Goal: Information Seeking & Learning: Learn about a topic

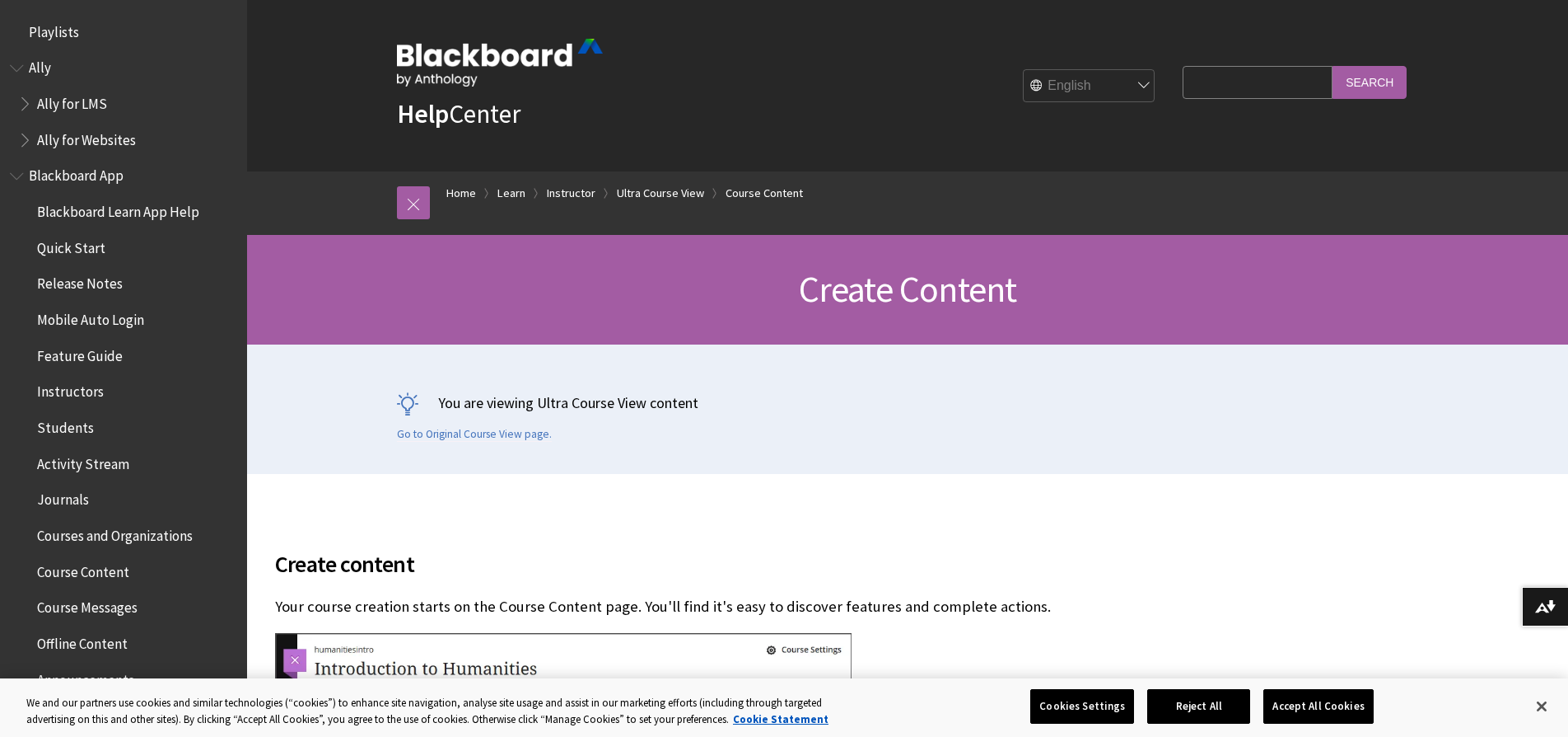
scroll to position [2462, 0]
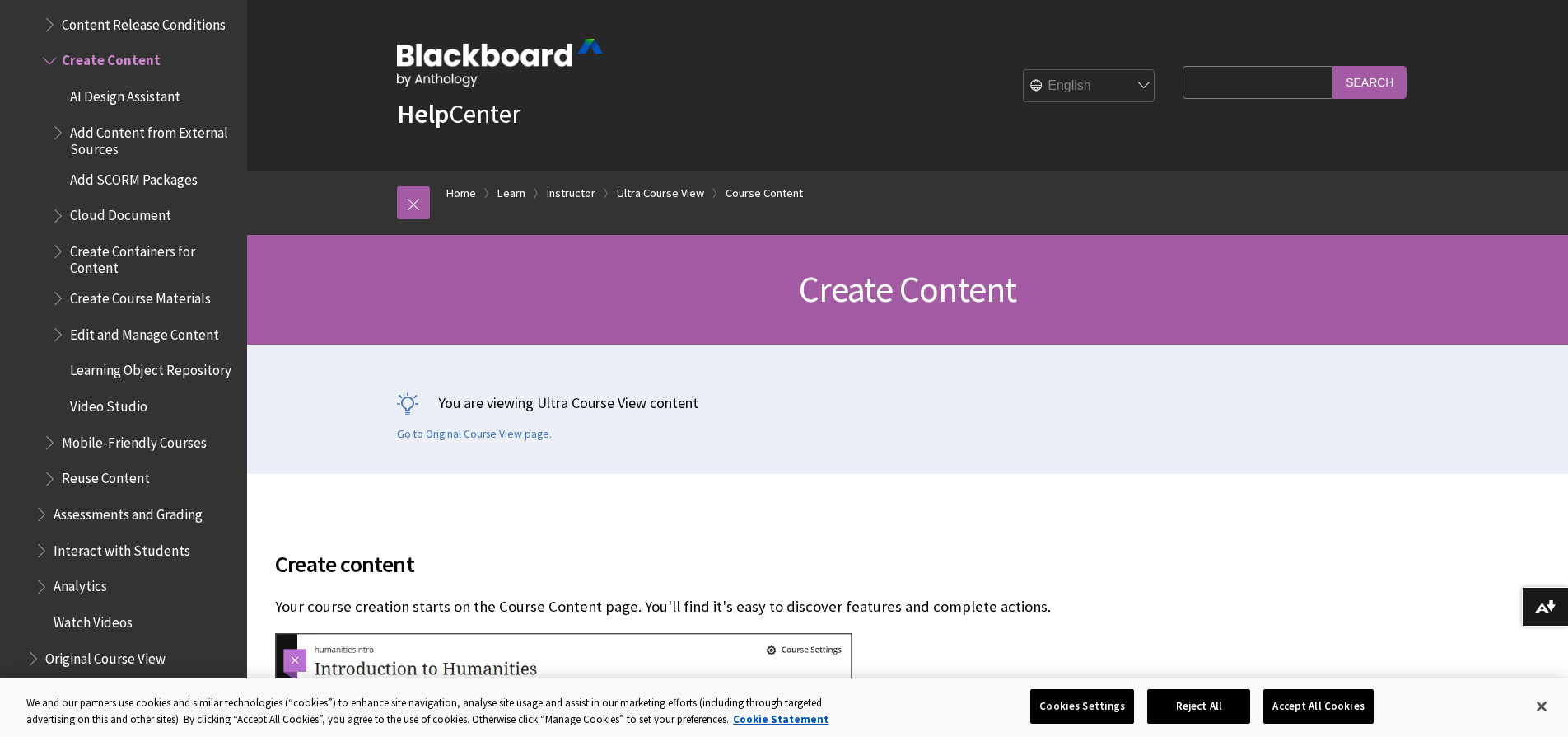
click at [1234, 88] on input "Search Query" at bounding box center [1257, 82] width 150 height 32
type input "teams"
click at [1361, 87] on input "Search" at bounding box center [1369, 82] width 74 height 32
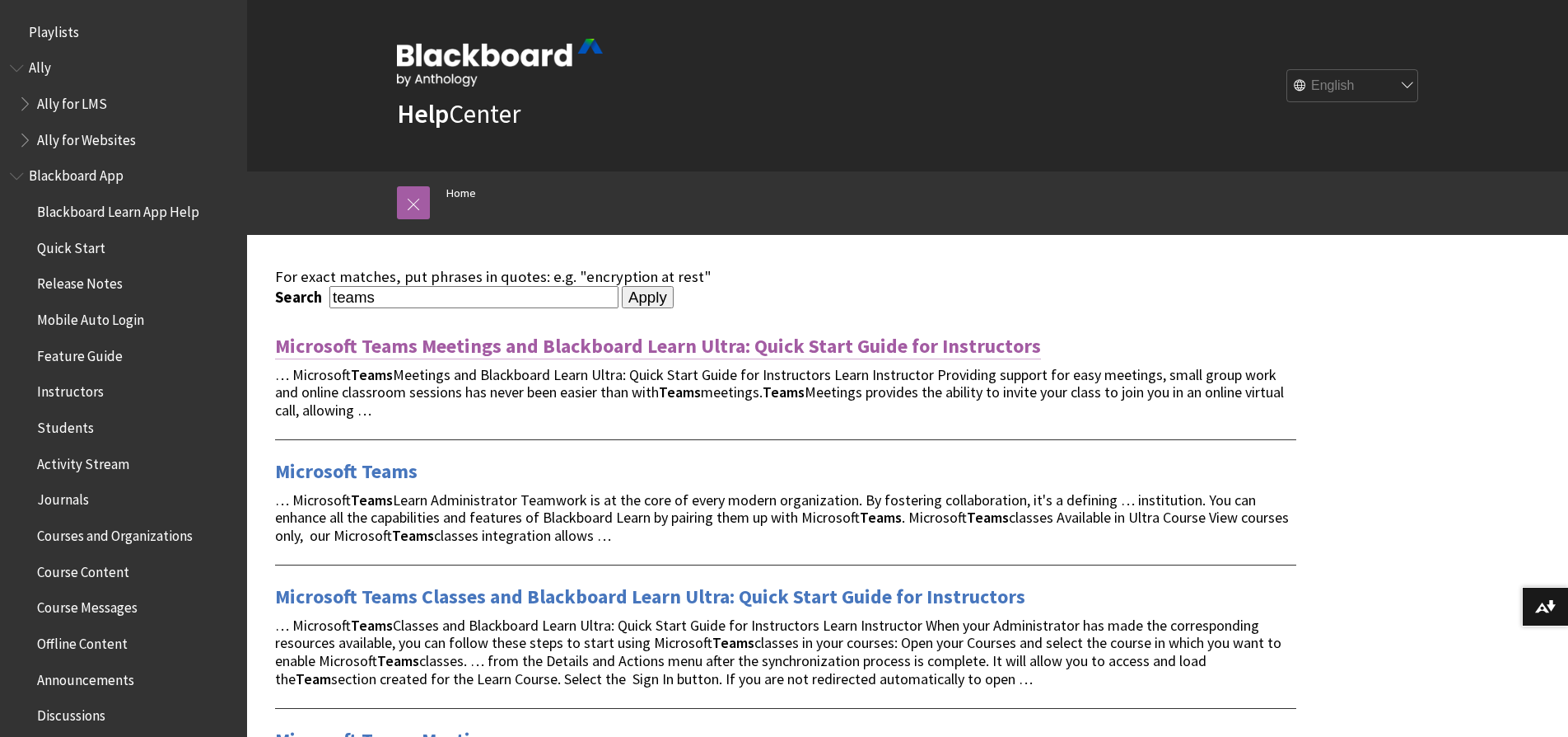
click at [865, 345] on link "Microsoft Teams Meetings and Blackboard Learn Ultra: Quick Start Guide for Inst…" at bounding box center [658, 346] width 766 height 26
